Goal: Obtain resource: Download file/media

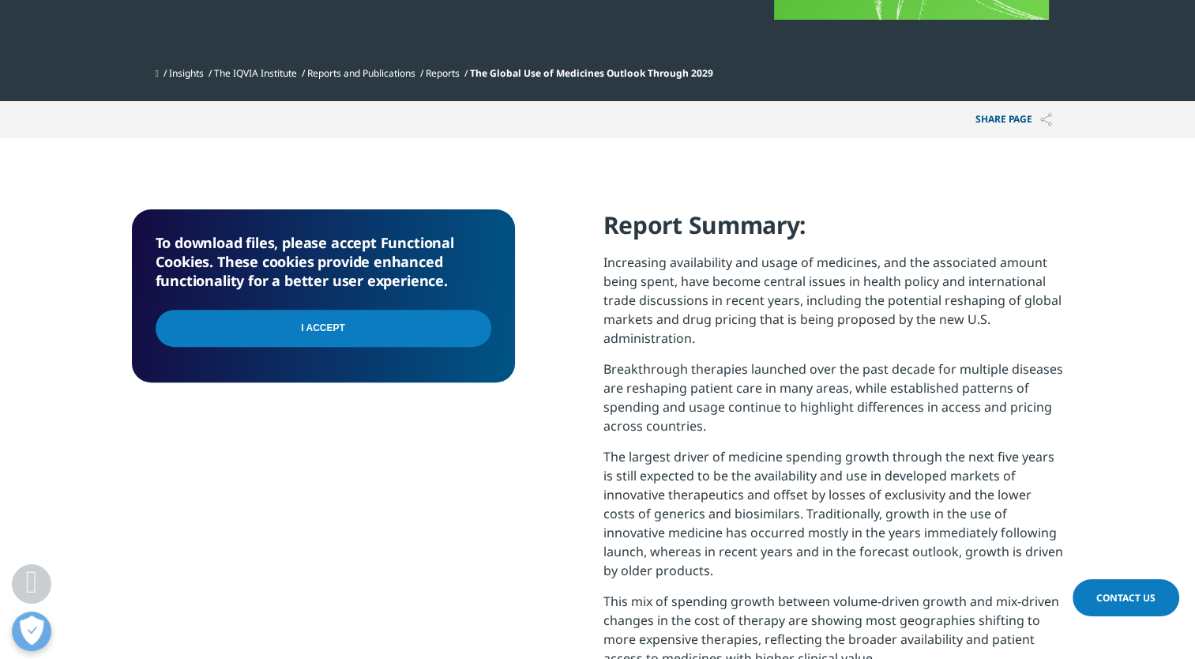
scroll to position [491, 0]
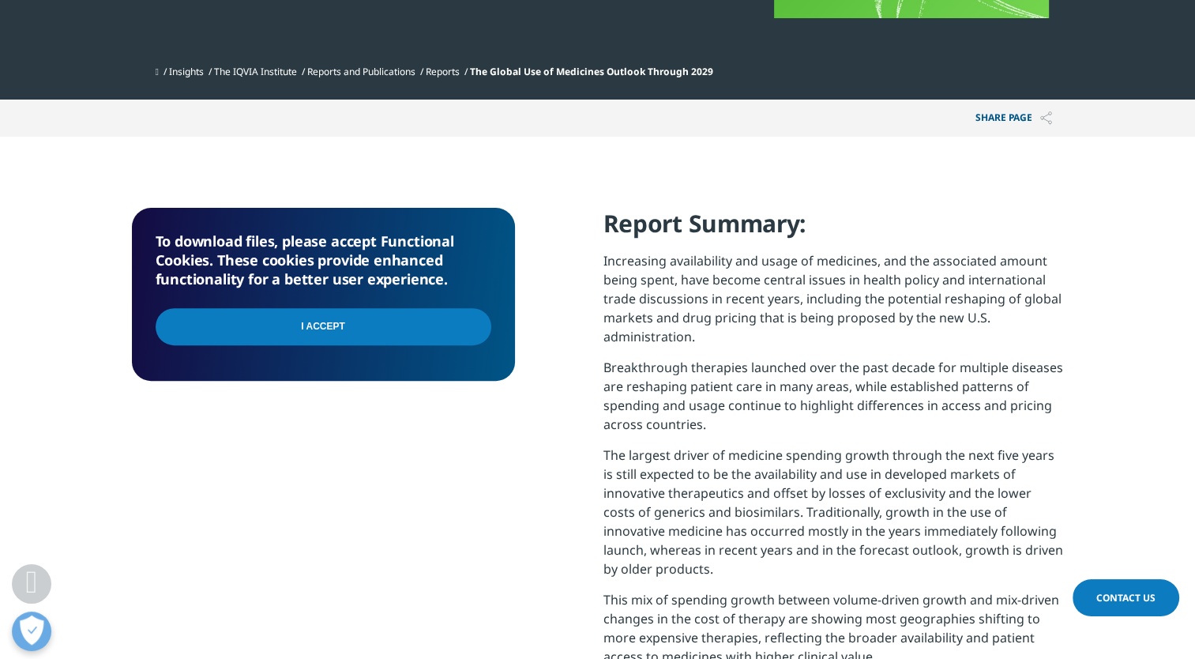
click at [232, 336] on input "I Accept" at bounding box center [324, 326] width 336 height 37
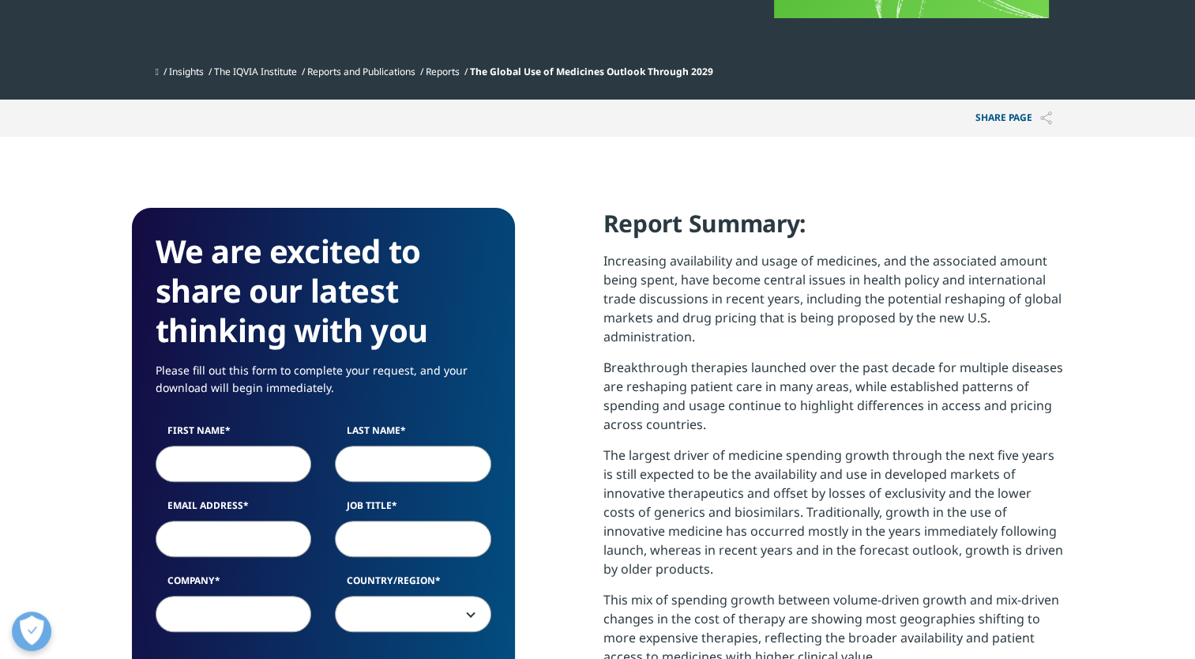
scroll to position [872, 932]
click at [264, 464] on input "First Name" at bounding box center [234, 464] width 156 height 36
click at [231, 463] on input "First Name" at bounding box center [234, 464] width 156 height 36
type input "Dag"
type input "[PERSON_NAME]"
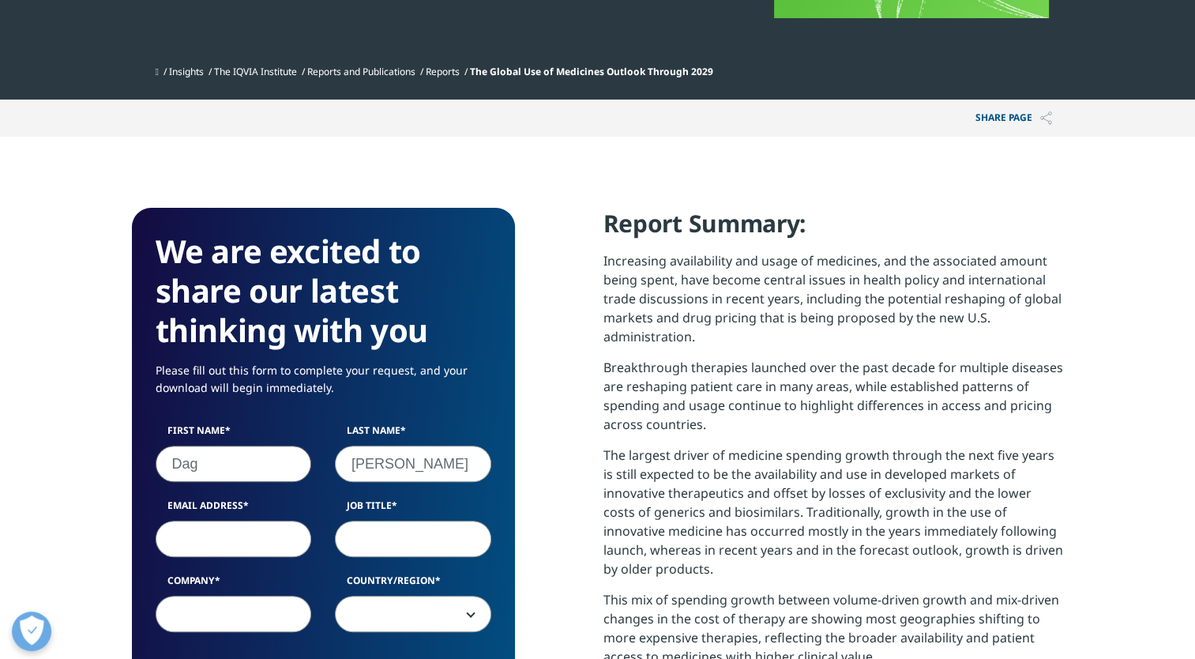
type input "[EMAIL_ADDRESS][DOMAIN_NAME]"
type input "Lif"
select select "[GEOGRAPHIC_DATA]"
click at [422, 543] on input "Job Title" at bounding box center [413, 539] width 156 height 36
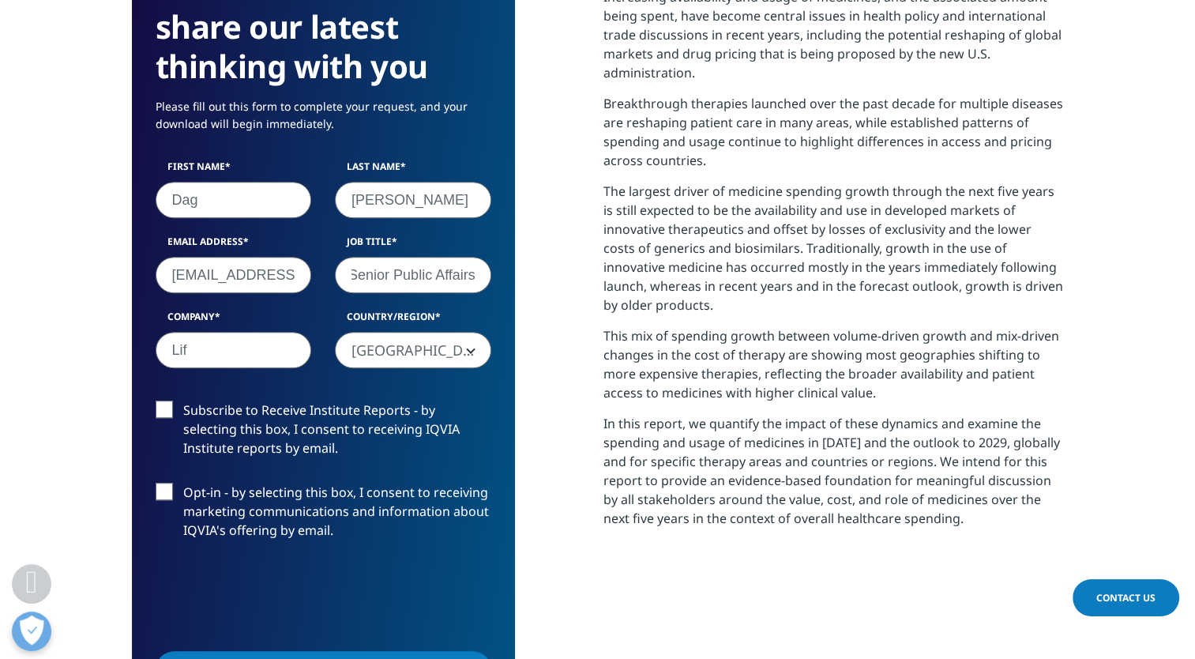
scroll to position [755, 0]
type input "Senior Public Affairs"
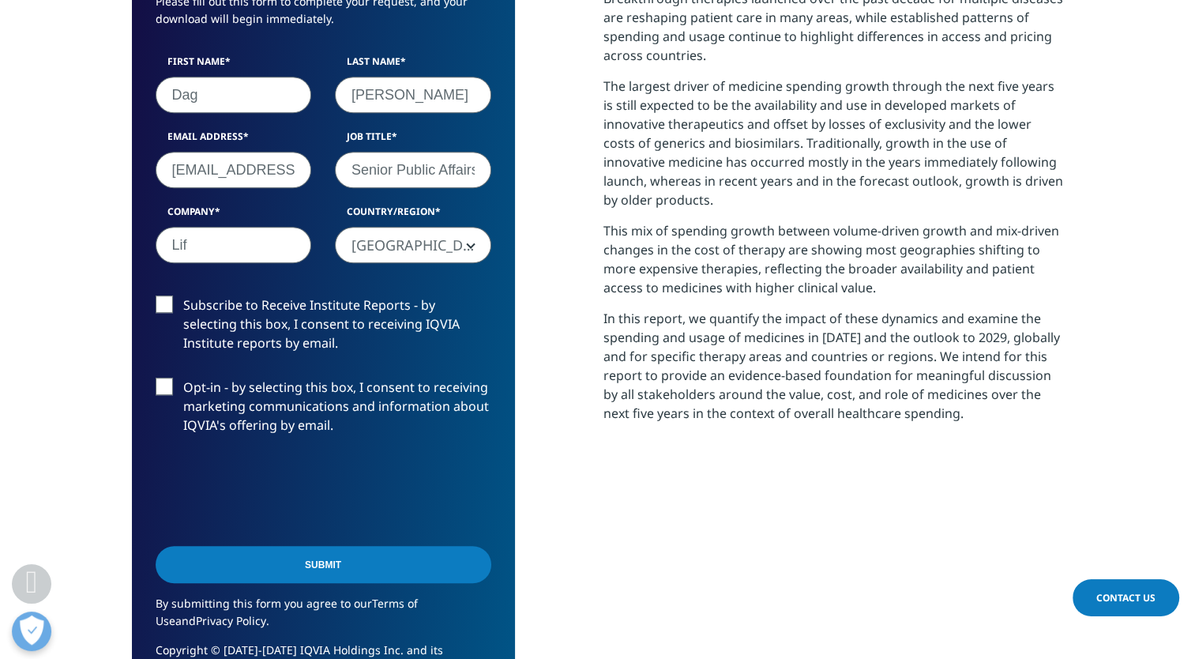
scroll to position [891, 0]
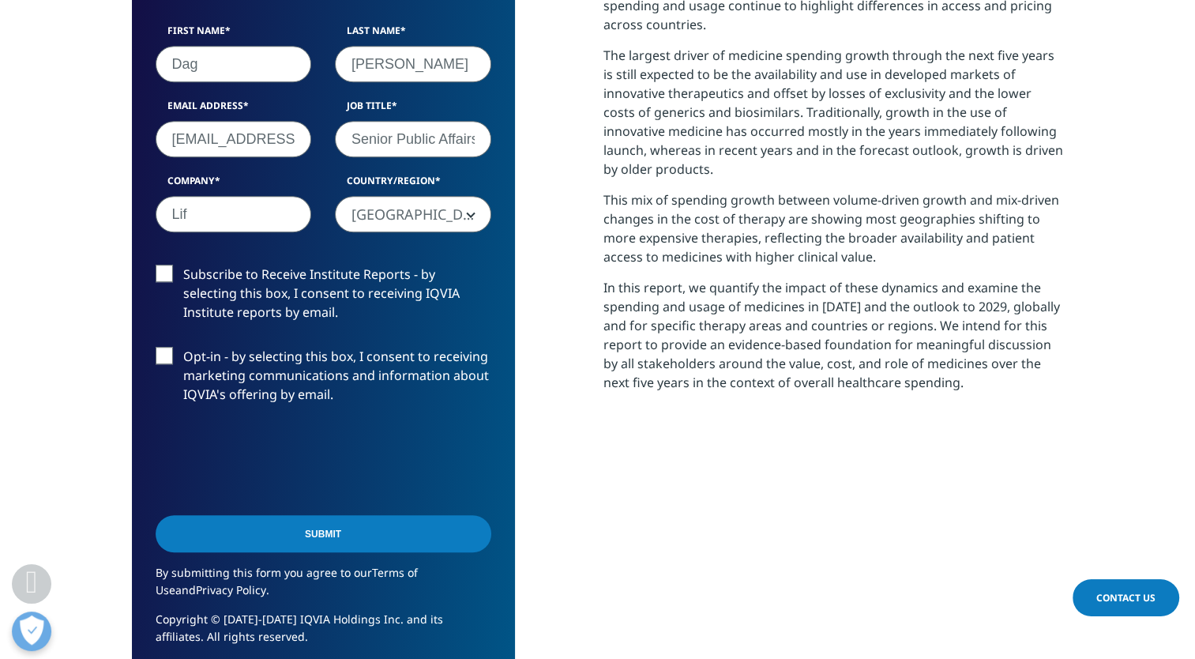
click at [168, 288] on label "Subscribe to Receive Institute Reports - by selecting this box, I consent to re…" at bounding box center [324, 298] width 336 height 66
click at [183, 265] on input "Subscribe to Receive Institute Reports - by selecting this box, I consent to re…" at bounding box center [183, 265] width 0 height 0
click at [331, 535] on input "Submit" at bounding box center [324, 533] width 336 height 37
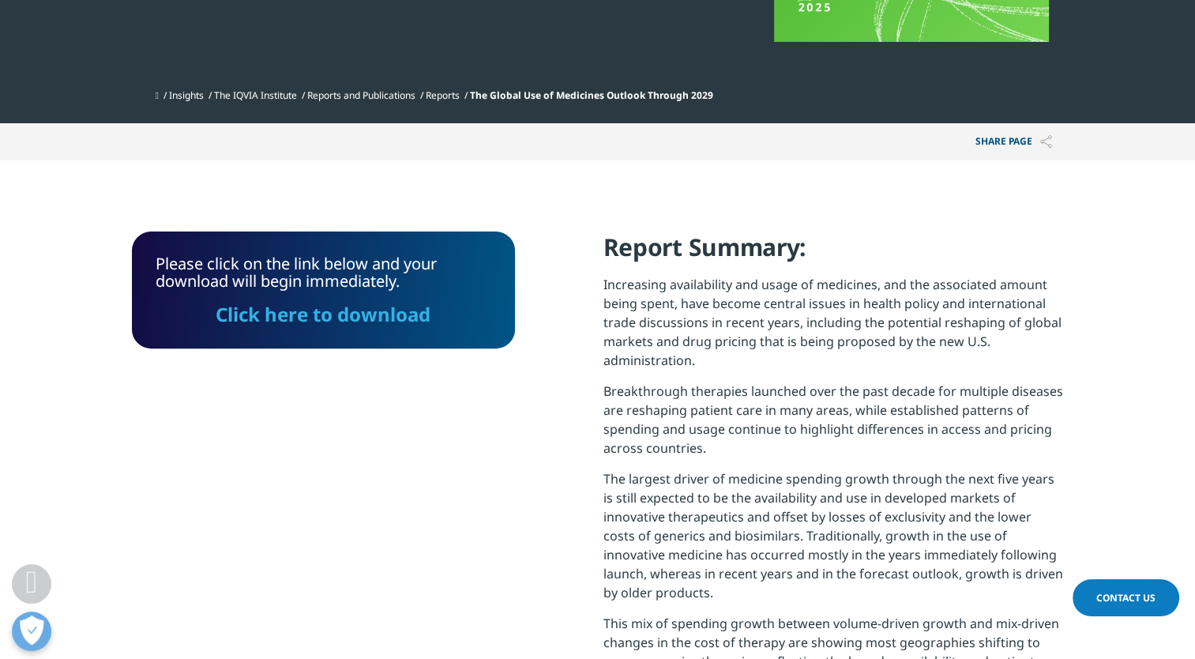
scroll to position [457, 0]
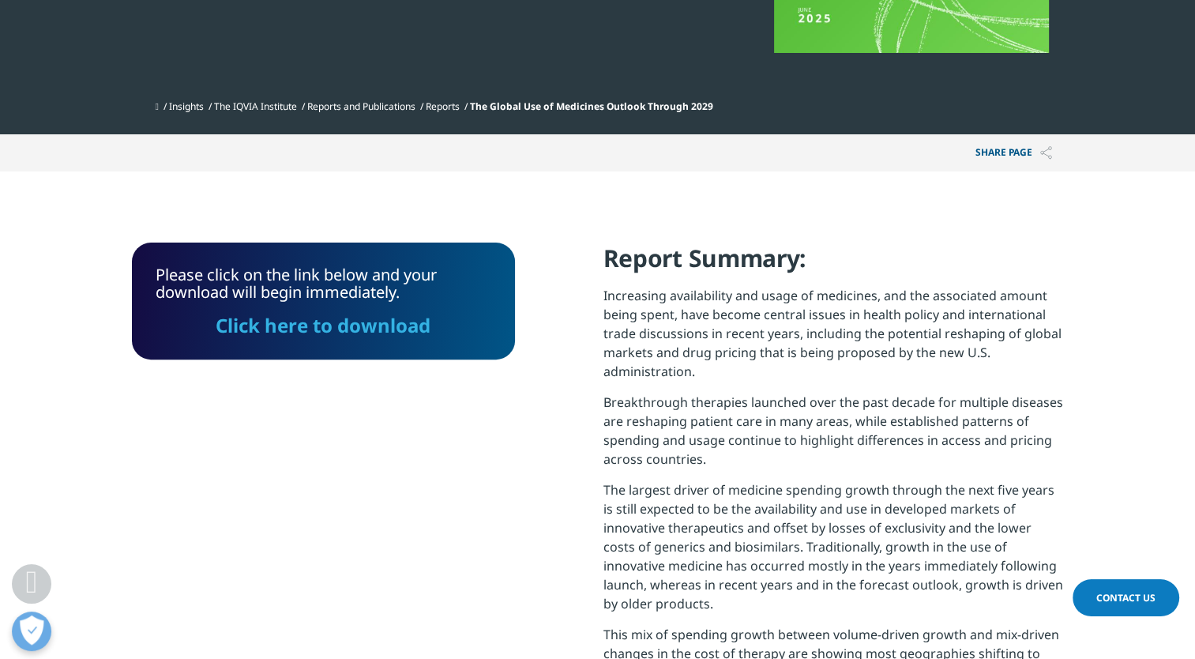
click at [377, 331] on link "Click here to download" at bounding box center [323, 325] width 215 height 26
